Goal: Task Accomplishment & Management: Use online tool/utility

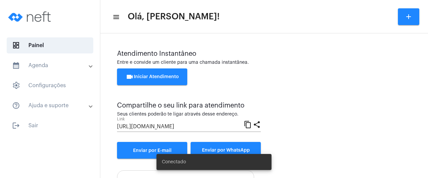
click at [173, 77] on span "videocam Iniciar Atendimento" at bounding box center [152, 77] width 53 height 5
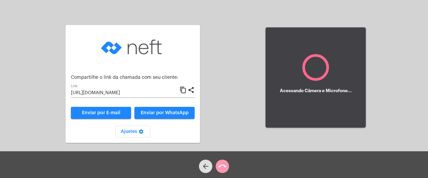
click at [183, 90] on mat-icon "content_copy" at bounding box center [183, 90] width 7 height 8
